Goal: Task Accomplishment & Management: Manage account settings

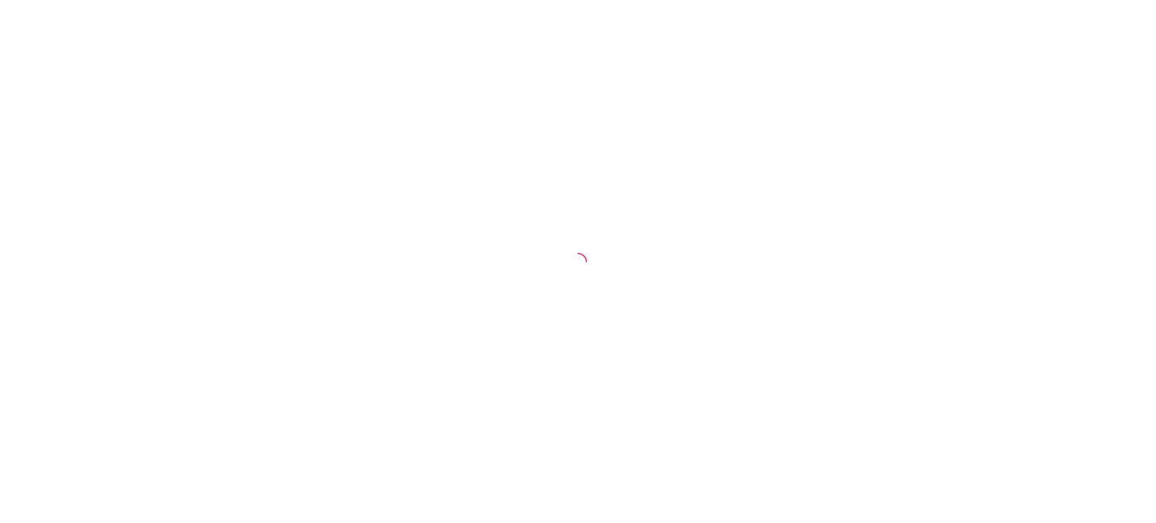
select select "30"
select select "HIGHEST_TOTAL_SPENT_WITH_ORDERS"
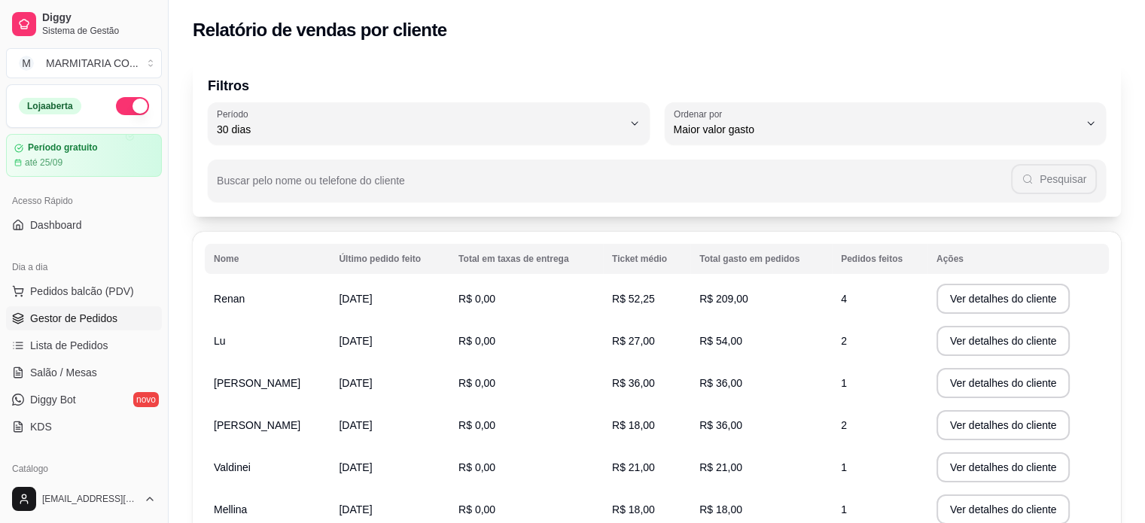
click at [133, 318] on link "Gestor de Pedidos" at bounding box center [84, 318] width 156 height 24
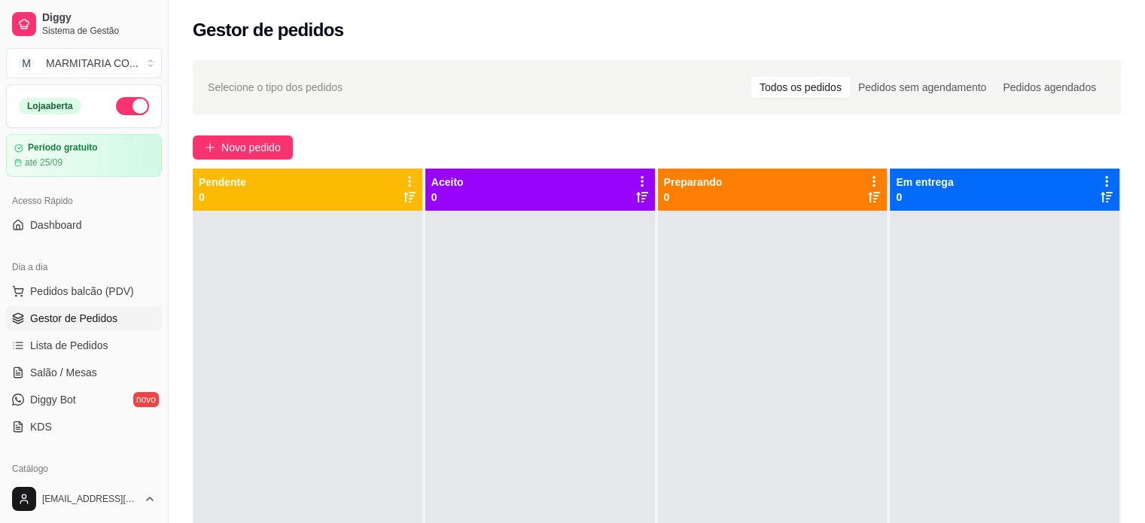
drag, startPoint x: 162, startPoint y: 209, endPoint x: 175, endPoint y: 265, distance: 57.2
click at [175, 265] on div "Diggy Sistema de Gestão M MARMITARIA CO ... Loja aberta Período gratuito até 25…" at bounding box center [572, 376] width 1145 height 753
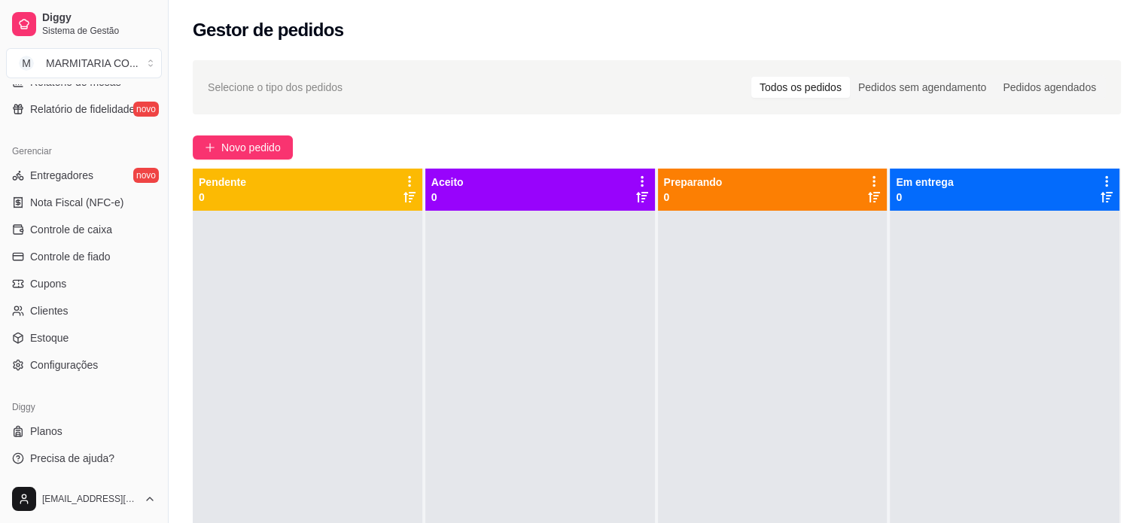
scroll to position [559, 0]
click at [100, 366] on link "Configurações" at bounding box center [84, 364] width 156 height 24
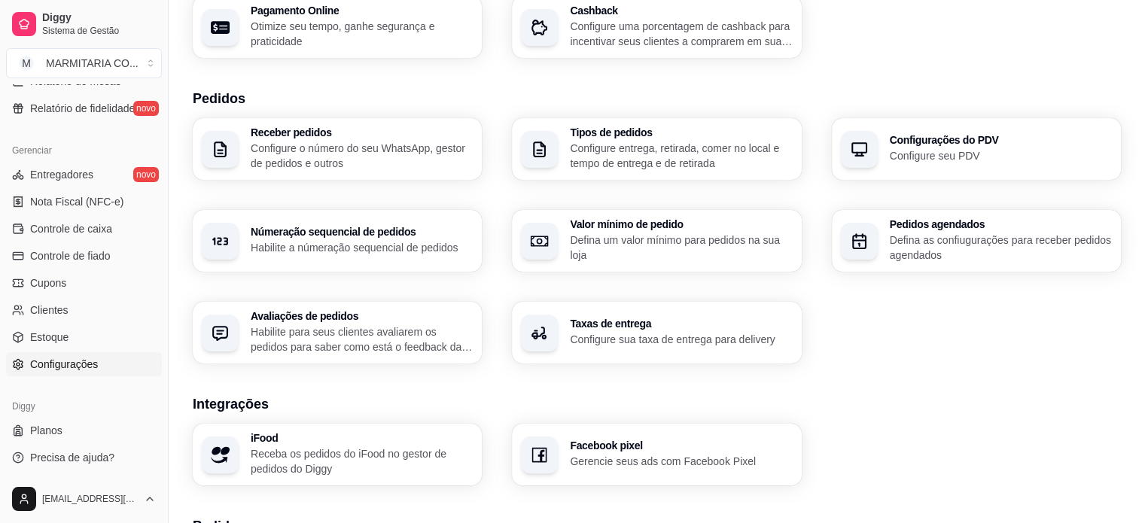
scroll to position [282, 0]
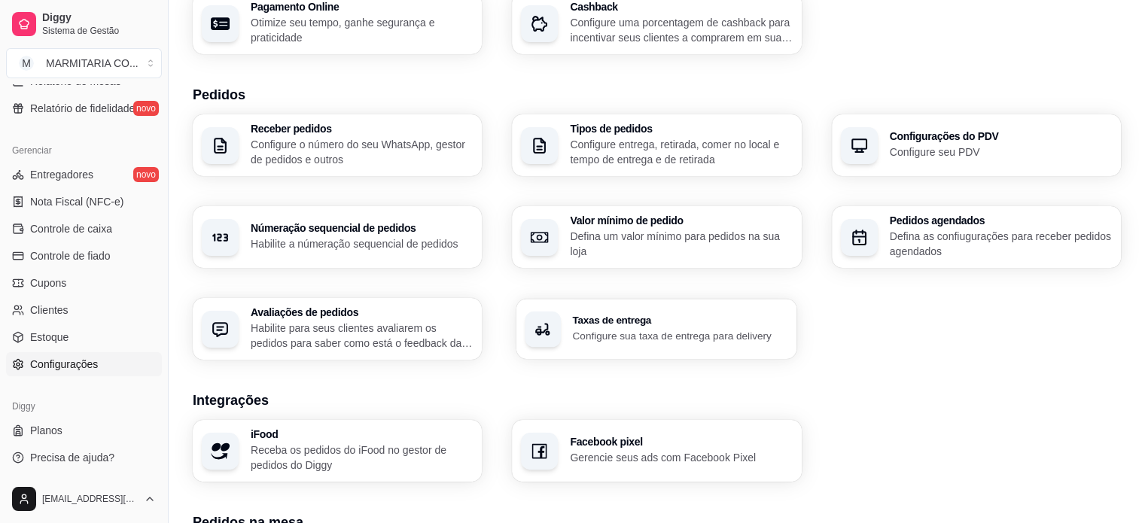
click at [717, 333] on p "Configure sua taxa de entrega para delivery" at bounding box center [680, 335] width 215 height 14
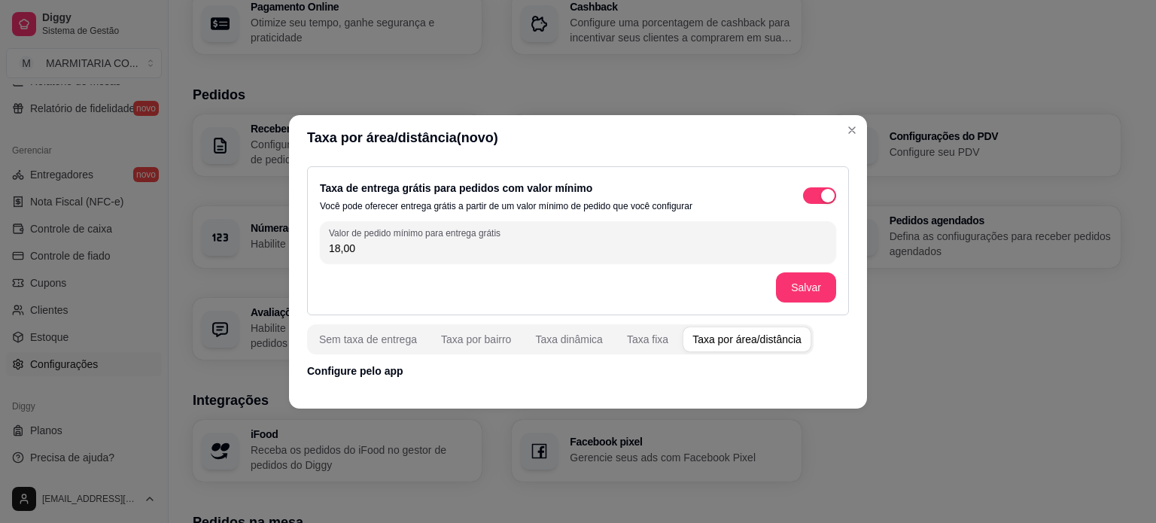
click at [742, 345] on div "Taxa por área/distância" at bounding box center [746, 339] width 109 height 15
click at [500, 343] on div "Taxa por bairro" at bounding box center [476, 339] width 70 height 15
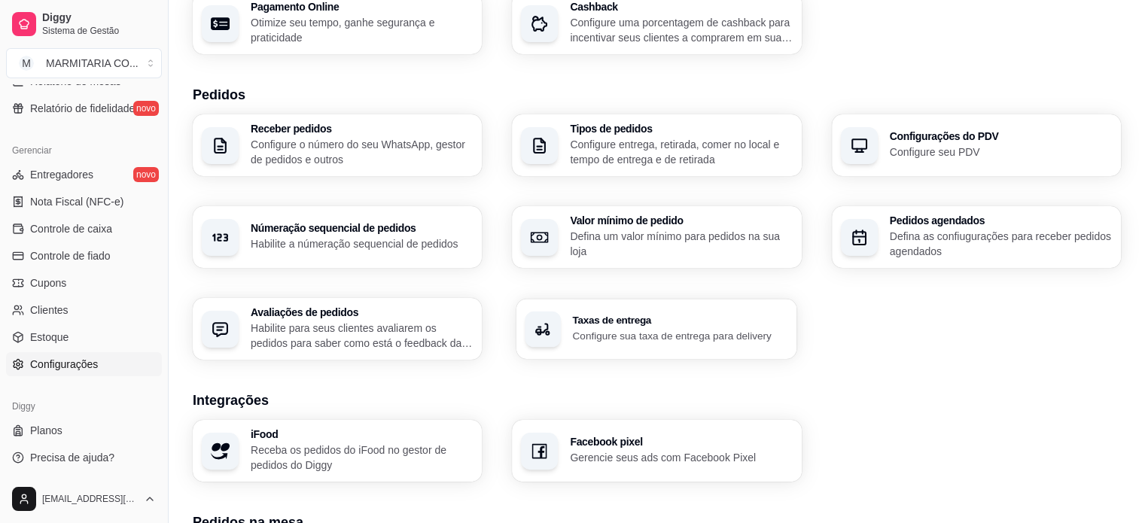
click at [604, 336] on p "Configure sua taxa de entrega para delivery" at bounding box center [680, 335] width 215 height 14
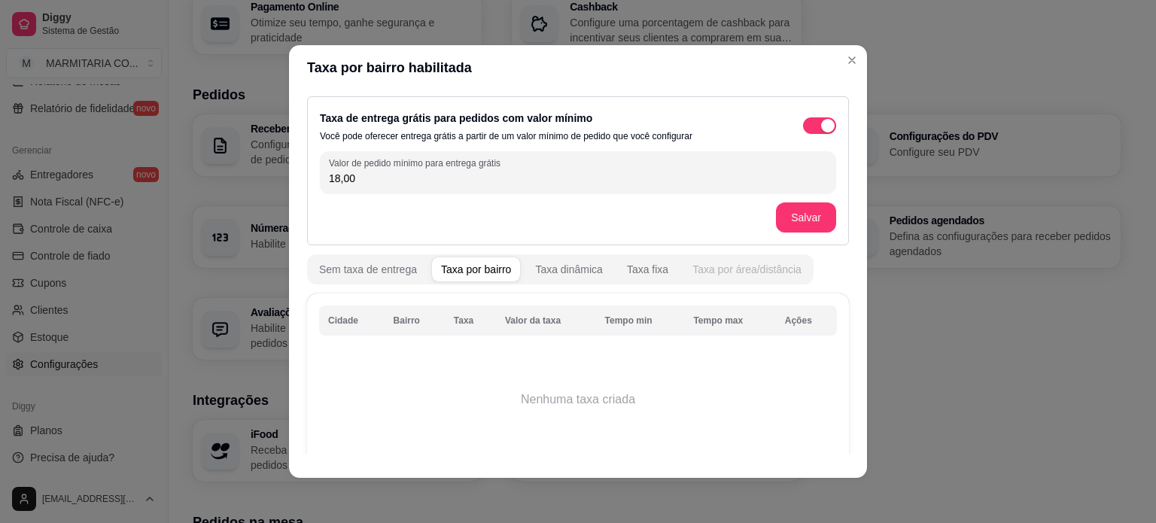
click at [708, 278] on button "Taxa por área/distância" at bounding box center [746, 269] width 127 height 24
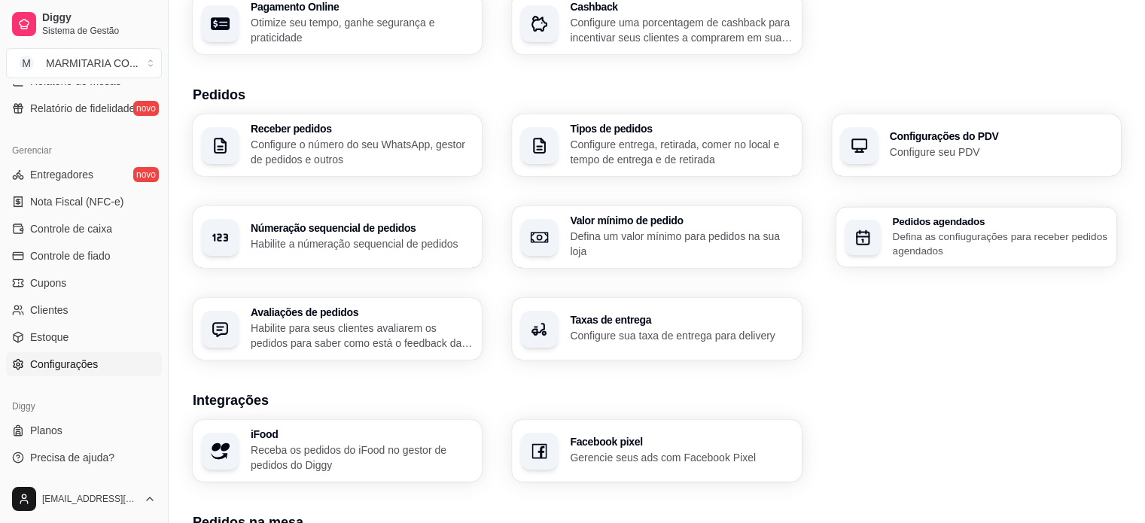
click at [950, 251] on p "Defina as confiugurações para receber pedidos agendados" at bounding box center [999, 243] width 215 height 29
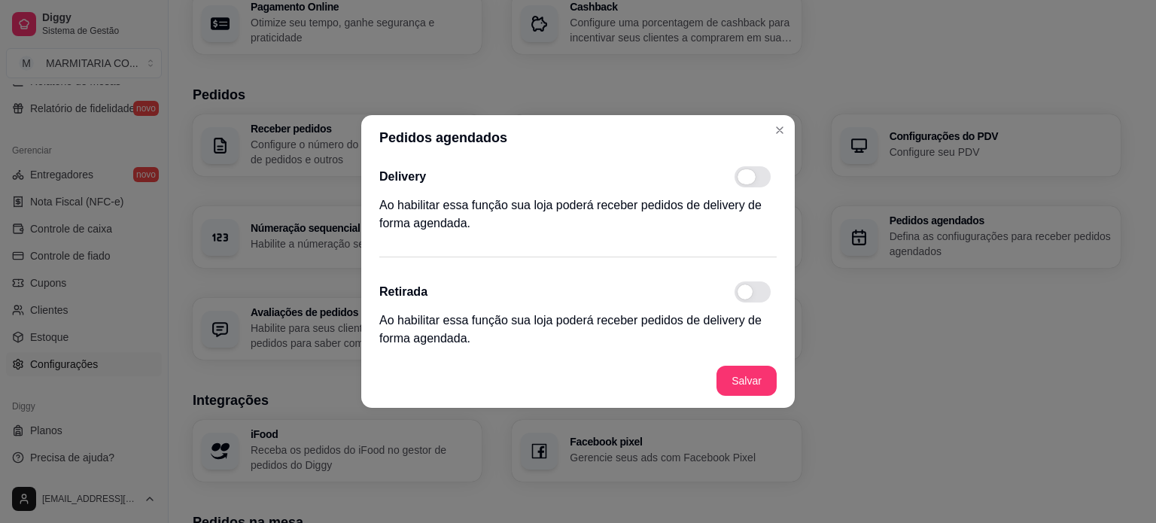
click at [759, 181] on span at bounding box center [753, 176] width 36 height 21
click at [744, 181] on input "checkbox" at bounding box center [739, 185] width 10 height 10
checkbox input "true"
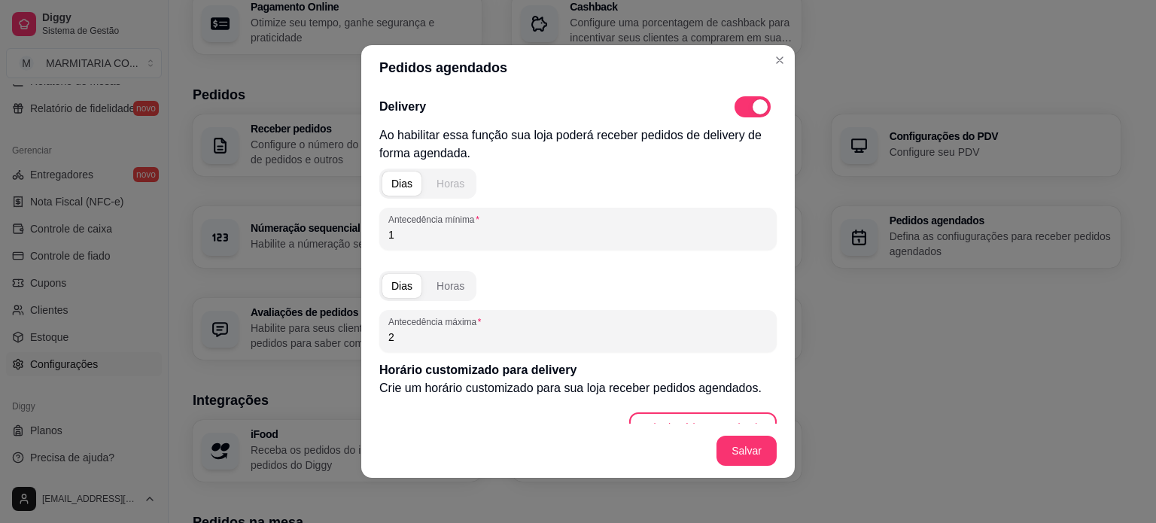
click at [443, 186] on div "Horas" at bounding box center [451, 183] width 28 height 15
click at [412, 241] on input "1" at bounding box center [577, 234] width 379 height 15
click at [448, 291] on div "Horas" at bounding box center [451, 285] width 28 height 15
click at [440, 236] on input "1" at bounding box center [577, 234] width 379 height 15
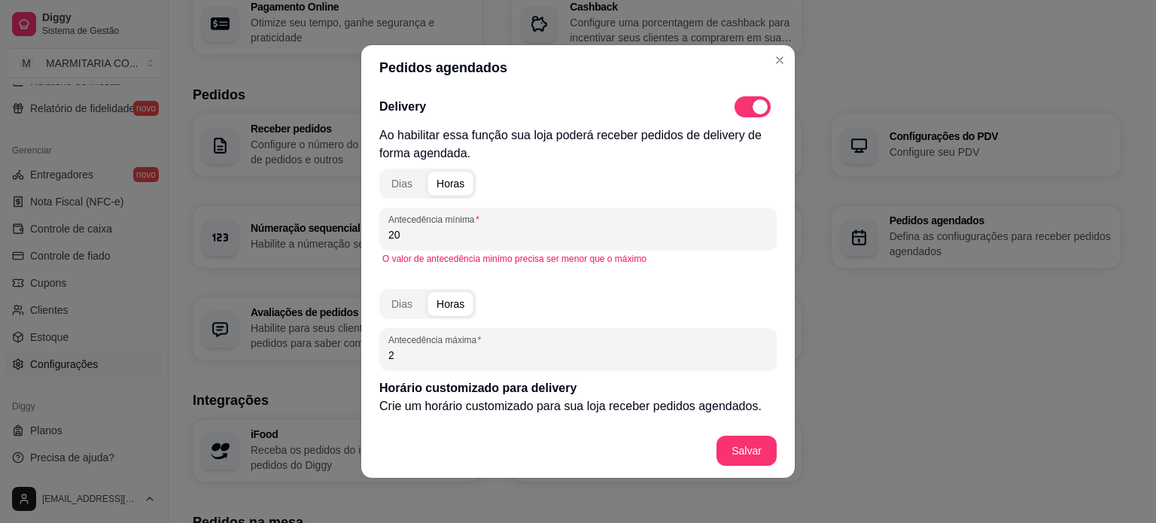
type input "2"
click at [438, 234] on input "020" at bounding box center [577, 234] width 379 height 15
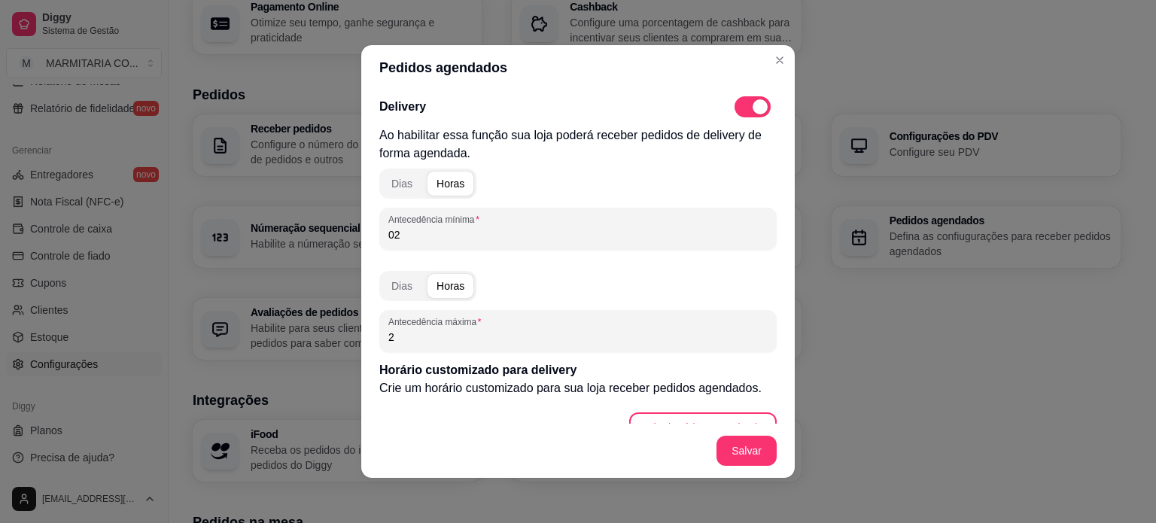
type input "0"
type input "2"
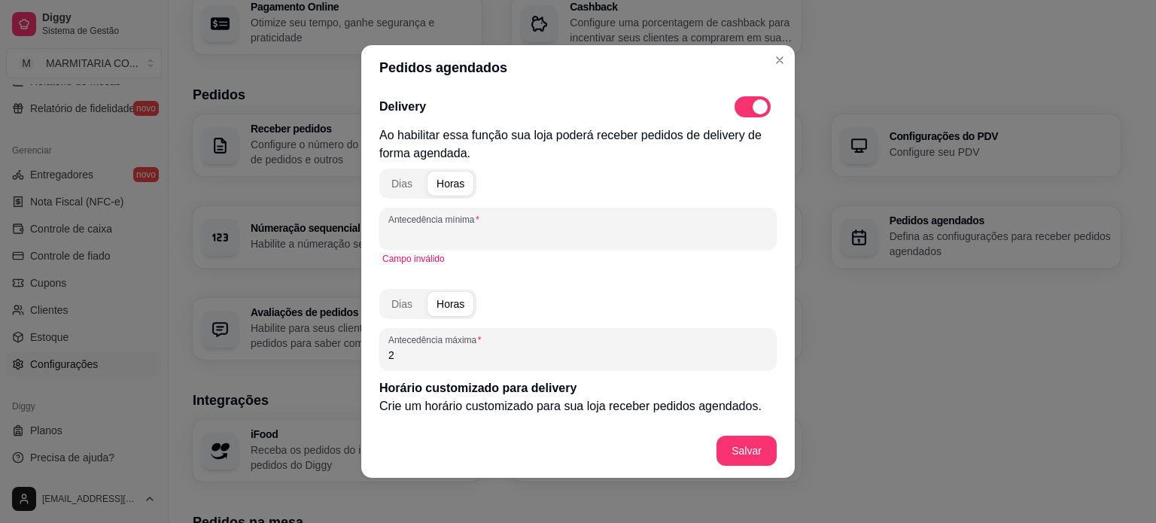
type input "1"
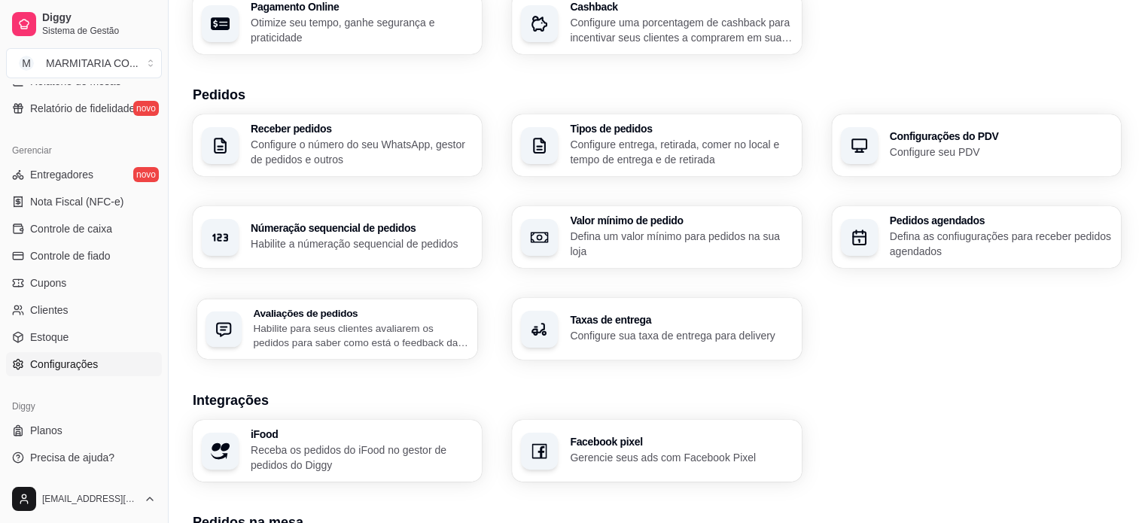
click at [413, 324] on p "Habilite para seus clientes avaliarem os pedidos para saber como está o feedbac…" at bounding box center [360, 335] width 215 height 29
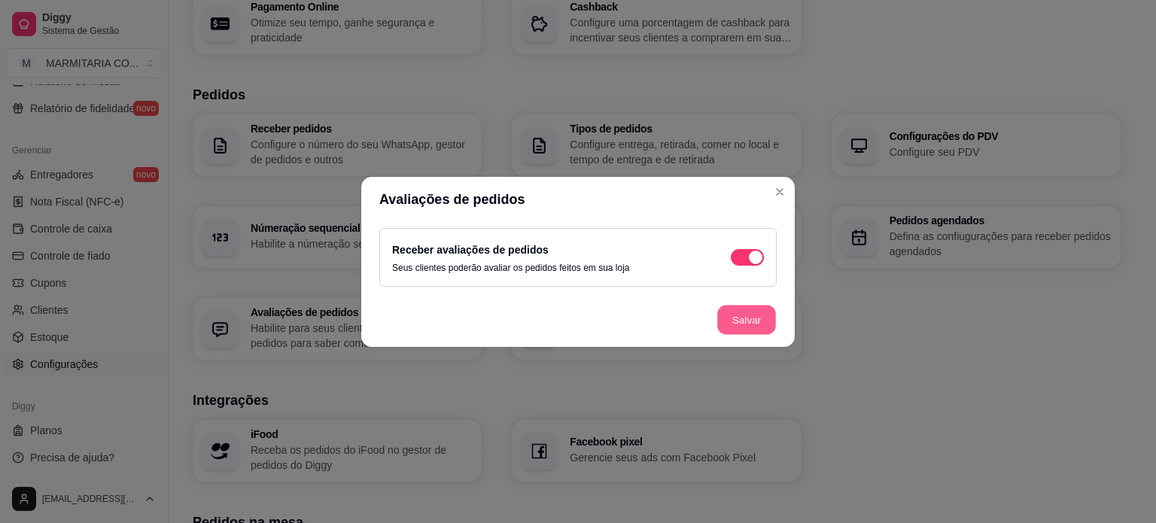
click at [750, 321] on button "Salvar" at bounding box center [746, 319] width 59 height 29
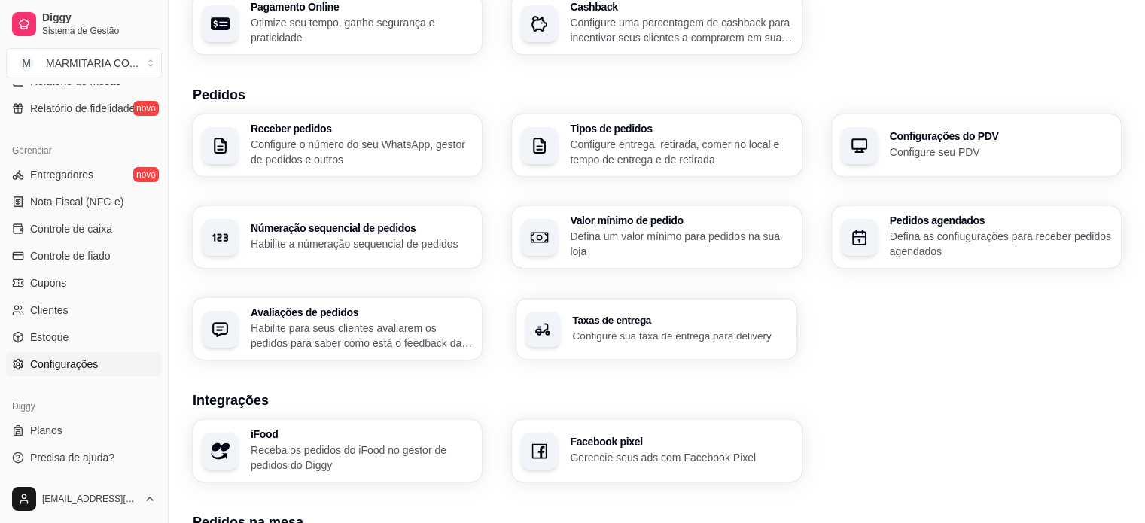
click at [680, 333] on p "Configure sua taxa de entrega para delivery" at bounding box center [680, 335] width 215 height 14
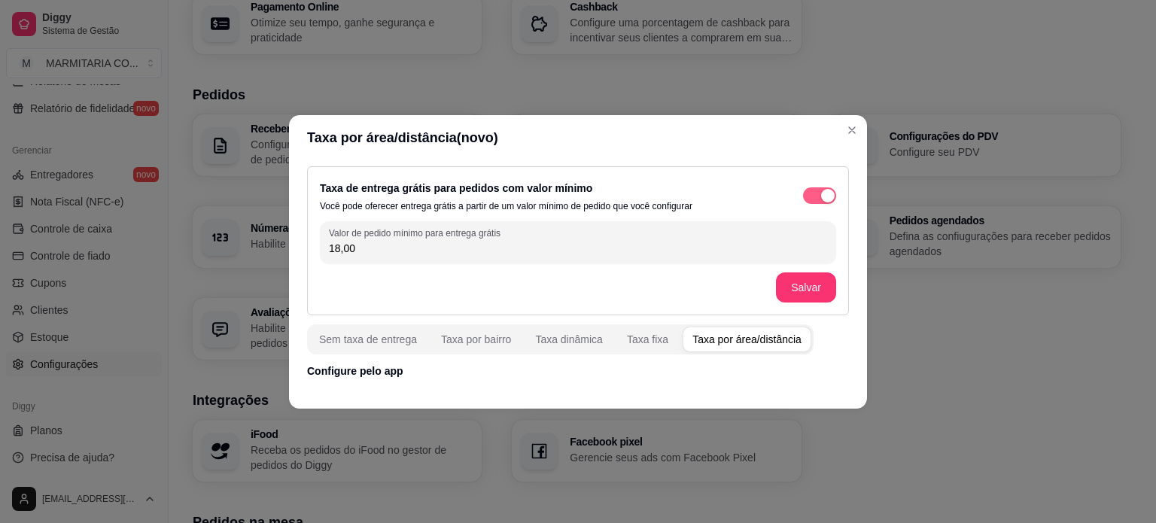
click at [828, 192] on div "button" at bounding box center [828, 196] width 14 height 14
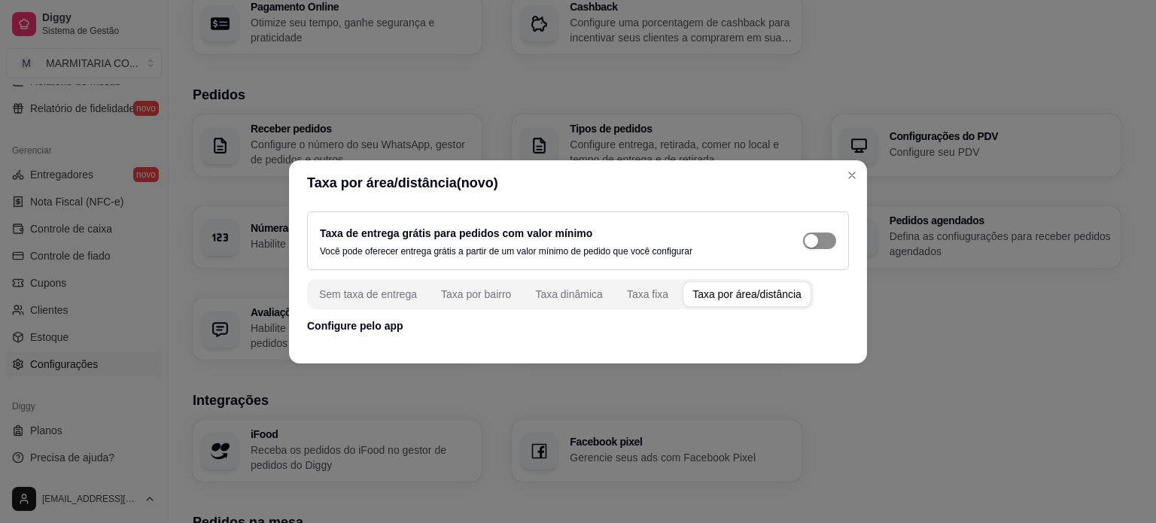
click at [822, 241] on span "button" at bounding box center [819, 241] width 33 height 17
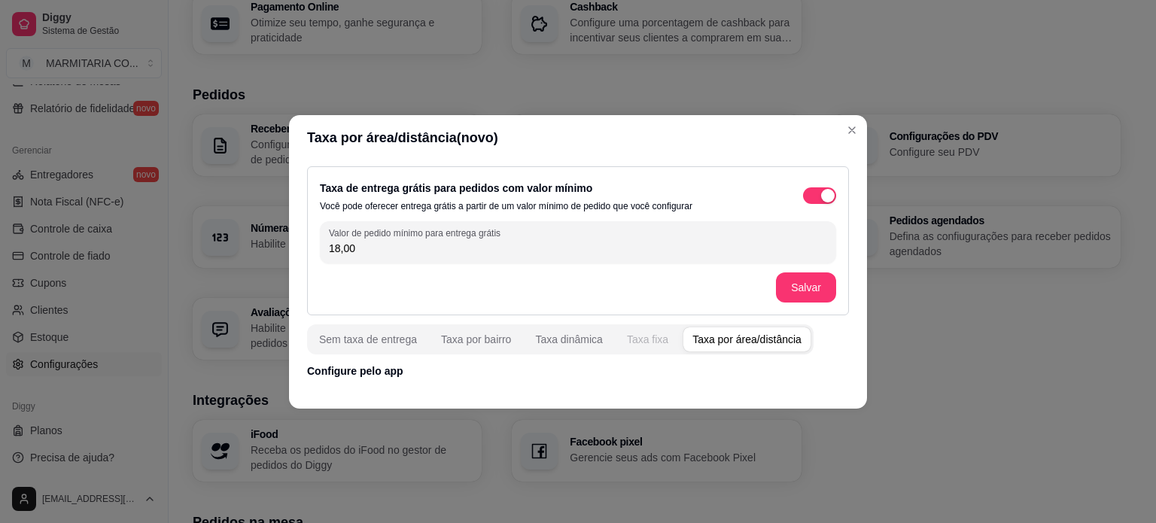
click at [647, 339] on div "Taxa fixa" at bounding box center [647, 339] width 41 height 15
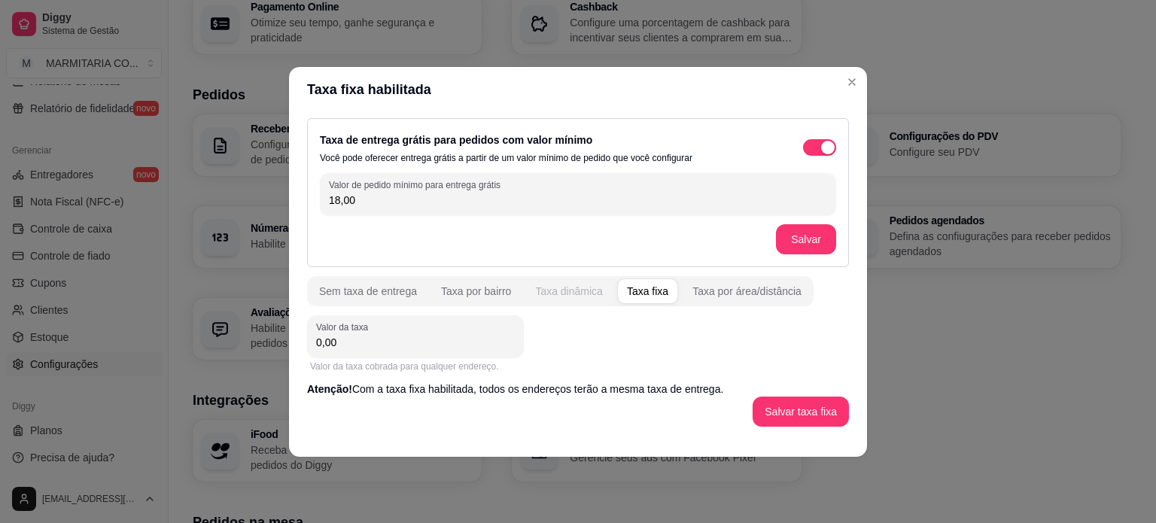
click at [577, 297] on div "Taxa dinâmica" at bounding box center [569, 291] width 68 height 15
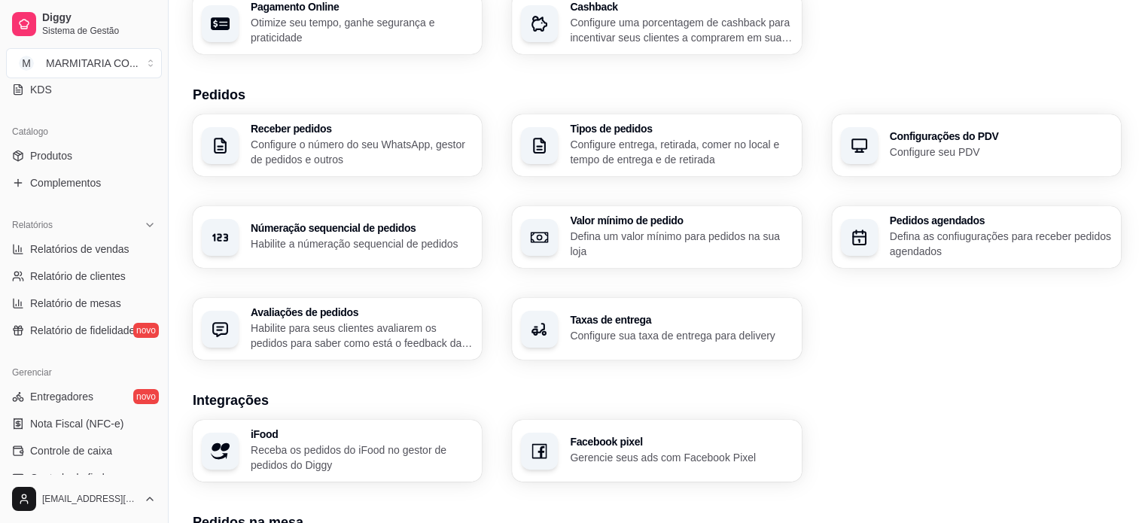
scroll to position [559, 0]
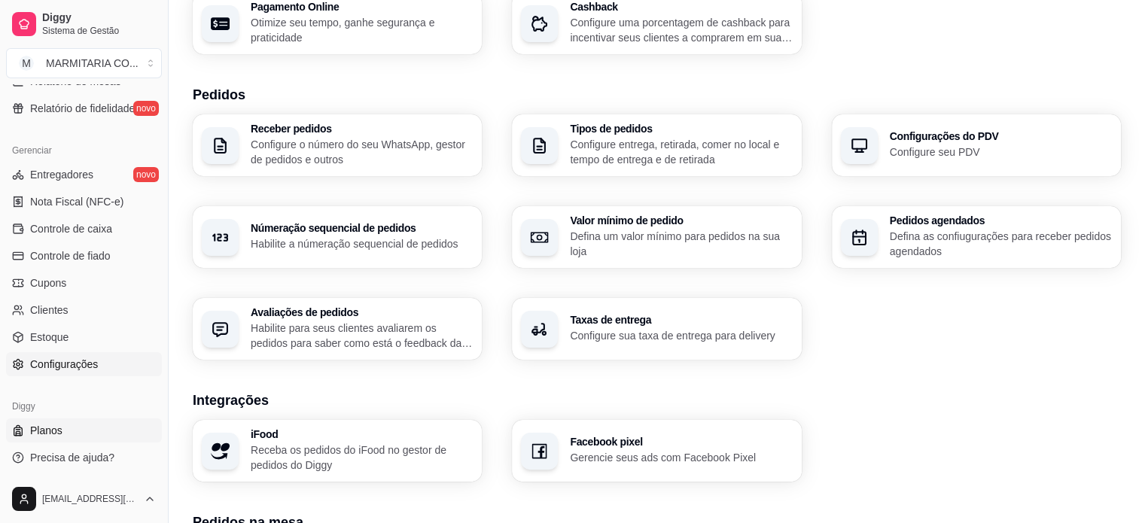
click at [72, 433] on link "Planos" at bounding box center [84, 431] width 156 height 24
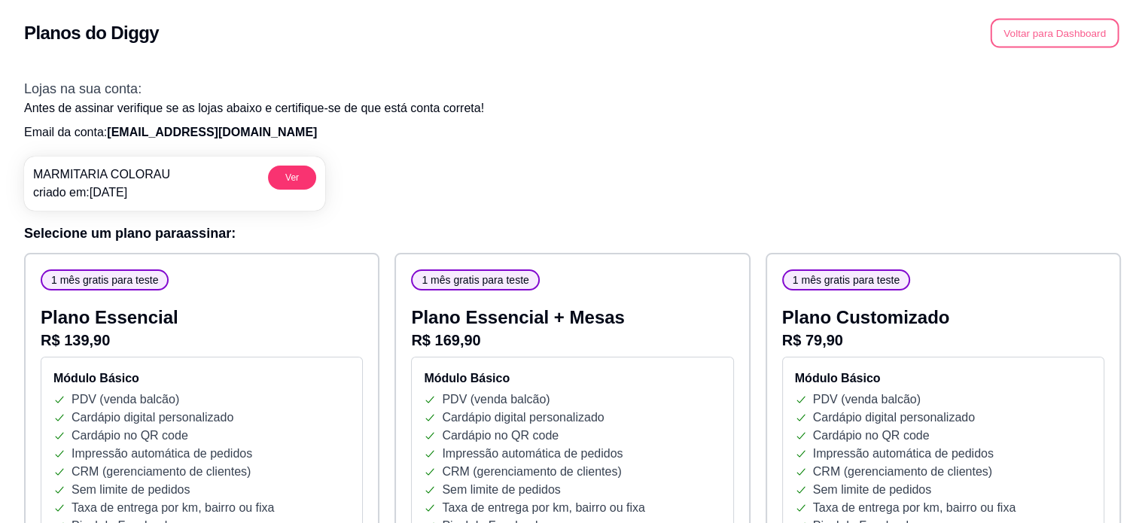
click at [1053, 38] on button "Voltar para Dashboard" at bounding box center [1055, 33] width 129 height 29
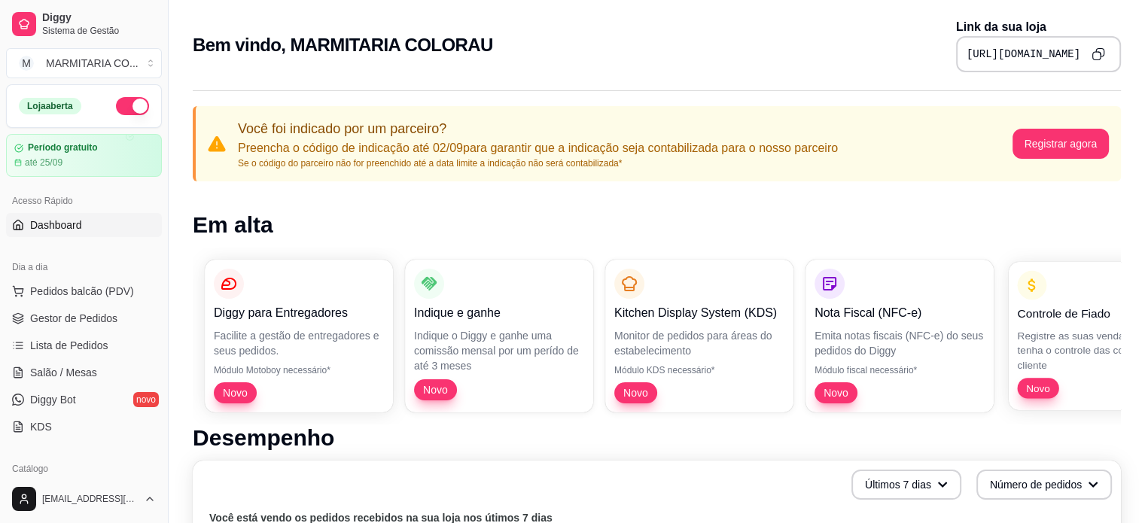
click at [1038, 385] on span "Novo" at bounding box center [1037, 388] width 35 height 14
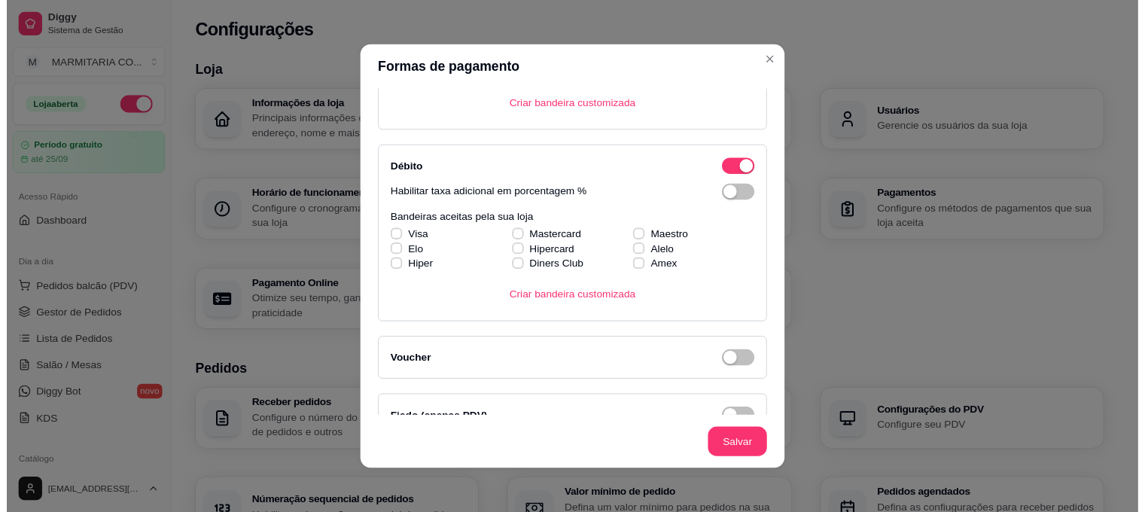
scroll to position [438, 0]
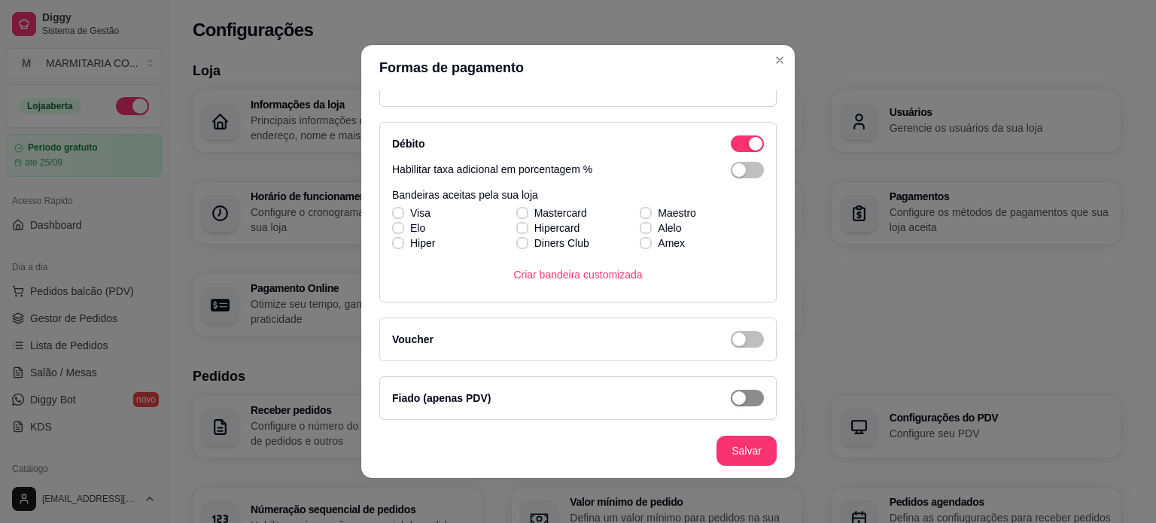
click at [736, 398] on span "button" at bounding box center [747, 398] width 33 height 17
click at [749, 397] on div "button" at bounding box center [756, 398] width 14 height 14
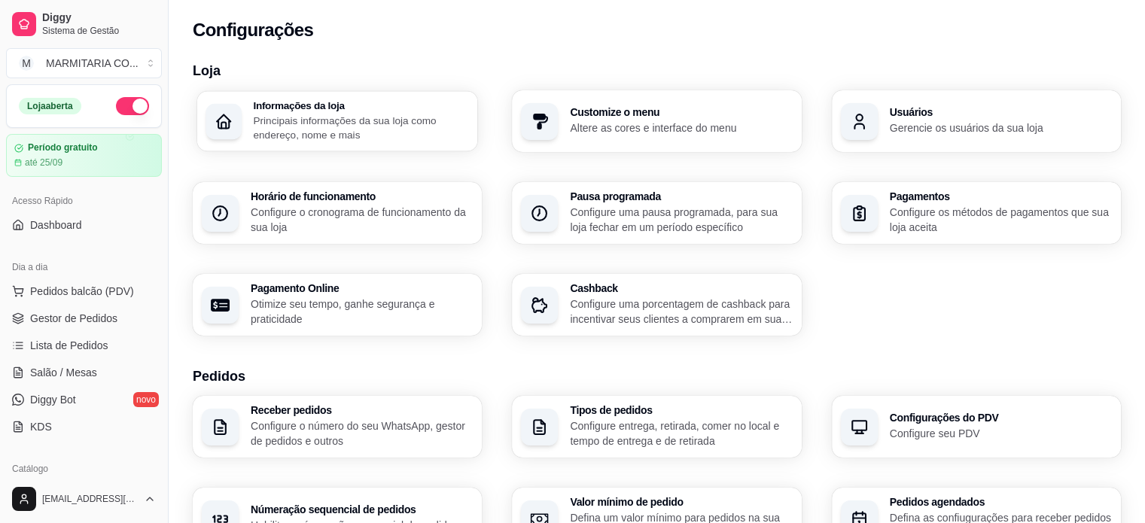
click at [254, 135] on p "Principais informações da sua loja como endereço, nome e mais" at bounding box center [360, 127] width 215 height 29
drag, startPoint x: 165, startPoint y: 214, endPoint x: 161, endPoint y: 268, distance: 54.3
click at [161, 268] on div "Diggy Sistema de Gestão M MARMITARIA CO ... Loja aberta Período gratuito até 25…" at bounding box center [84, 261] width 168 height 523
click at [105, 406] on link "Diggy Bot novo" at bounding box center [84, 400] width 156 height 24
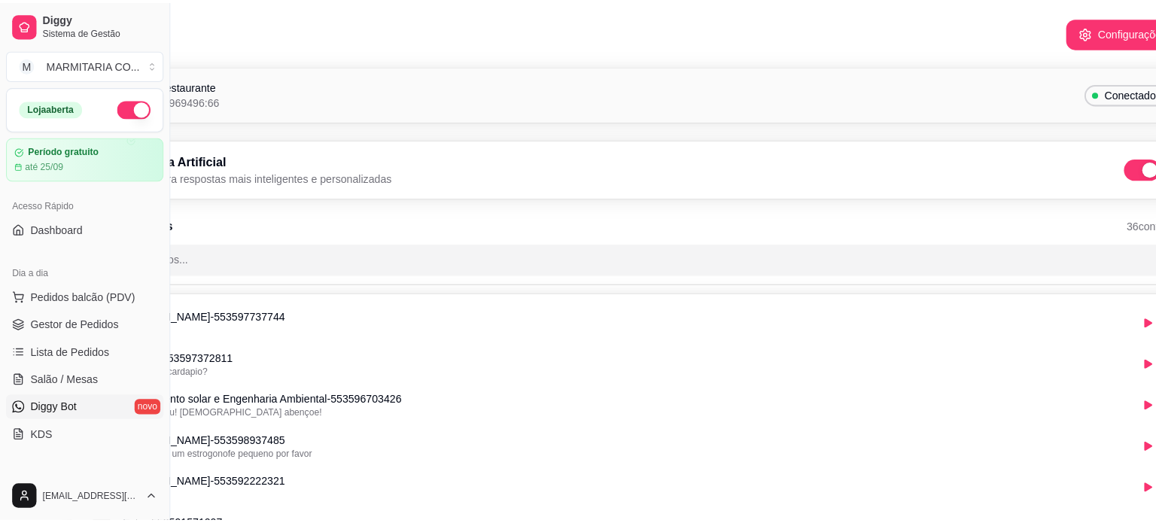
scroll to position [3, 129]
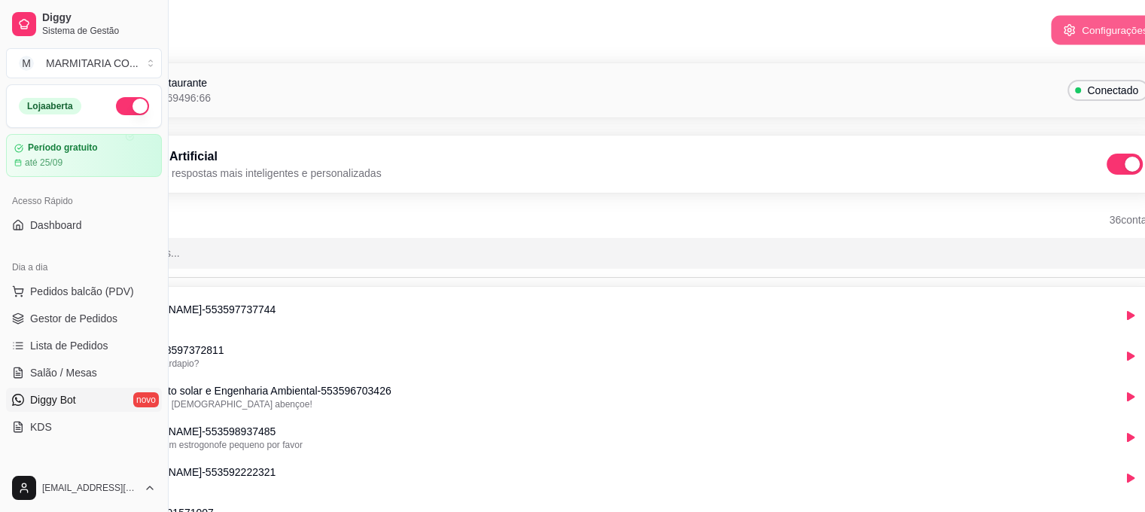
click at [1067, 23] on icon "button" at bounding box center [1068, 29] width 13 height 13
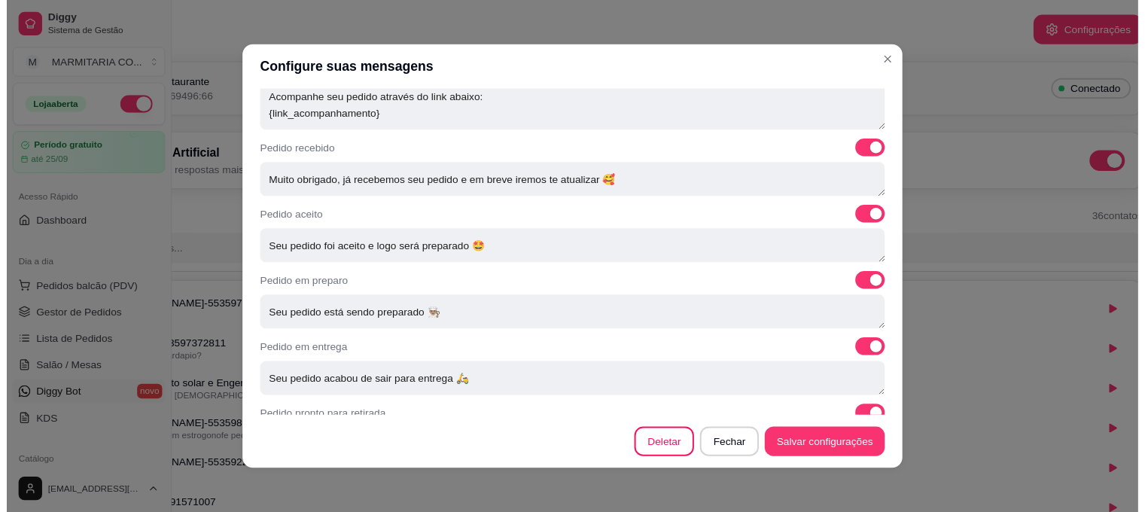
scroll to position [563, 0]
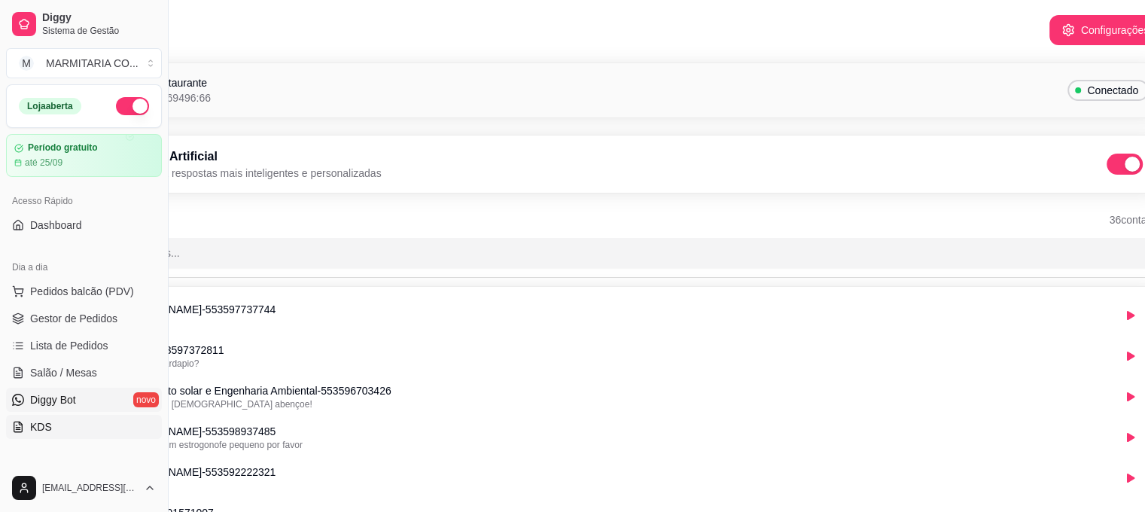
click at [93, 432] on link "KDS" at bounding box center [84, 427] width 156 height 24
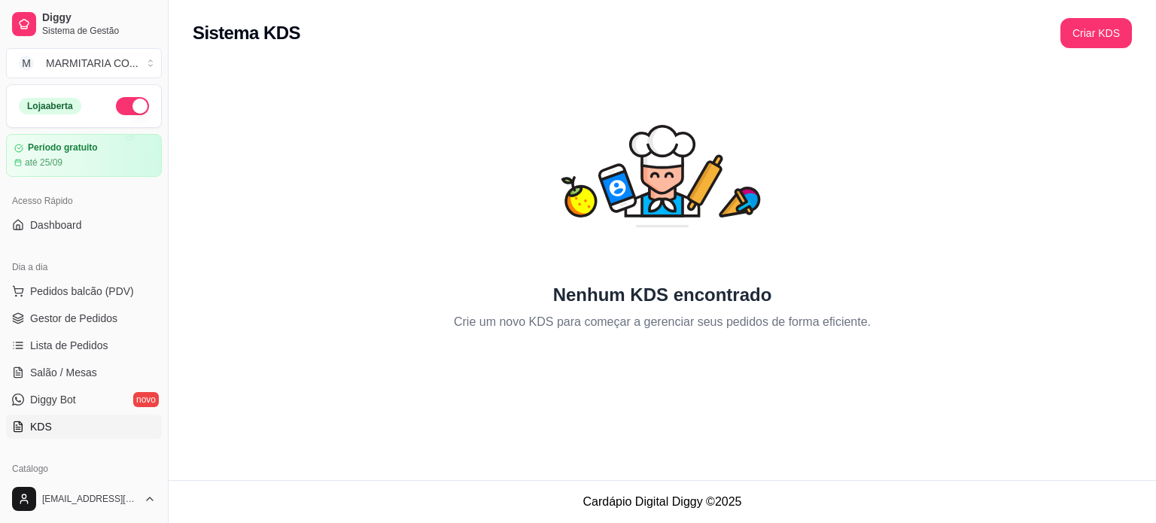
drag, startPoint x: 163, startPoint y: 216, endPoint x: 160, endPoint y: 303, distance: 87.4
click at [160, 303] on div "Diggy Sistema de Gestão M MARMITARIA CO ... Loja aberta Período gratuito até 25…" at bounding box center [84, 261] width 168 height 523
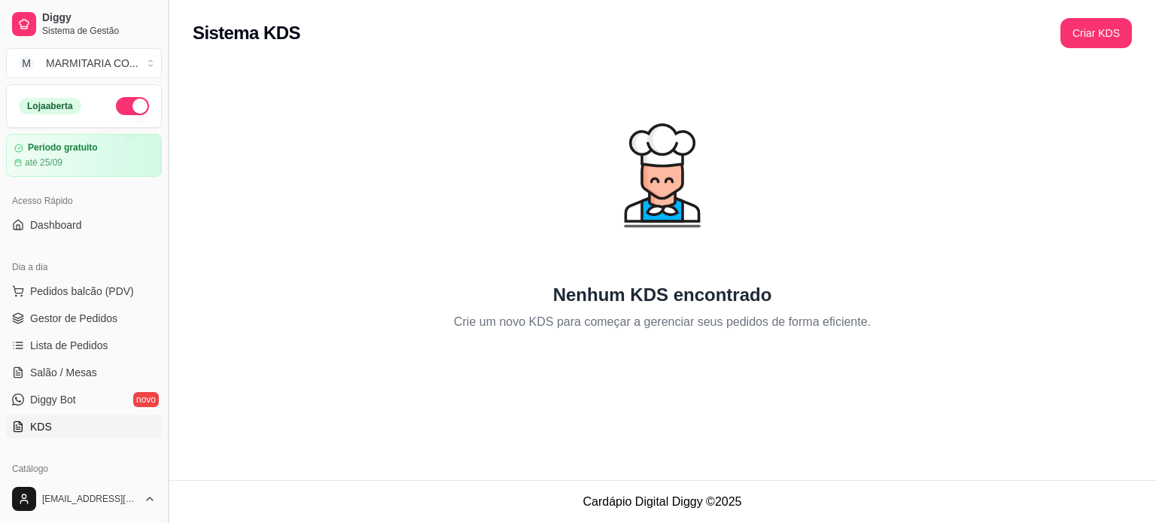
click at [163, 291] on button "Toggle Sidebar" at bounding box center [168, 261] width 12 height 523
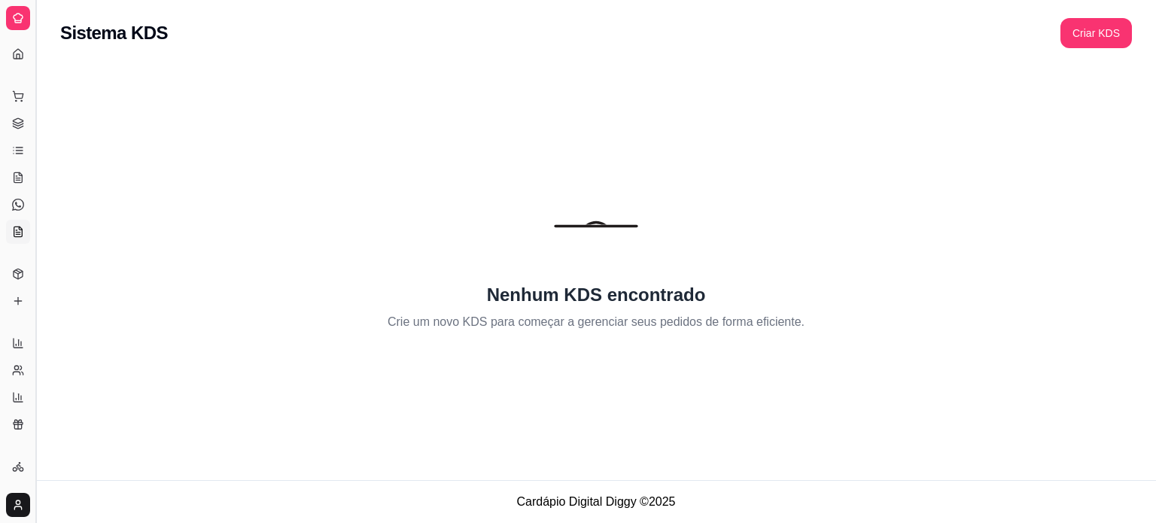
click at [35, 278] on button "Toggle Sidebar" at bounding box center [35, 261] width 12 height 523
